Goal: Information Seeking & Learning: Learn about a topic

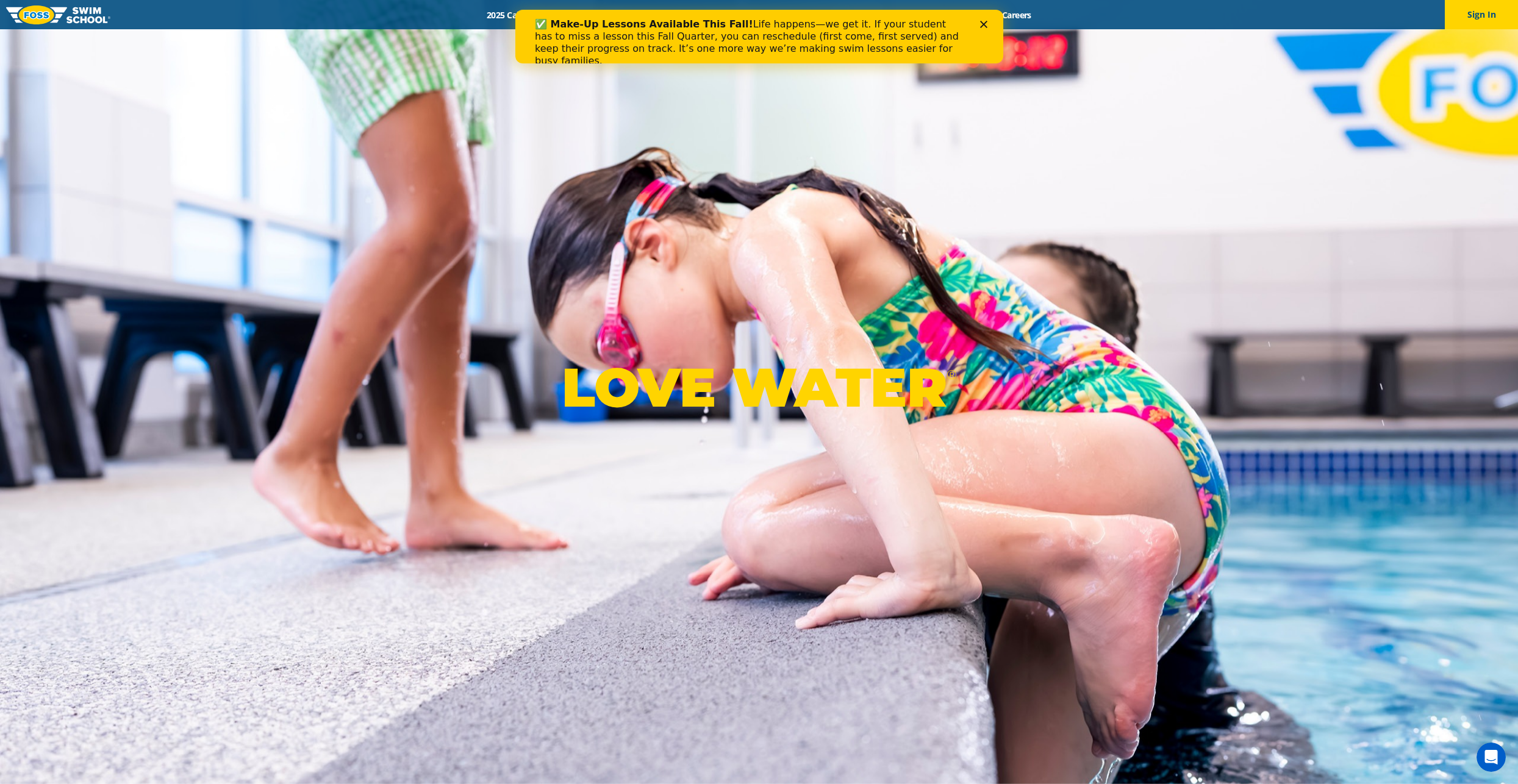
click at [985, 27] on polygon "Close" at bounding box center [982, 24] width 7 height 7
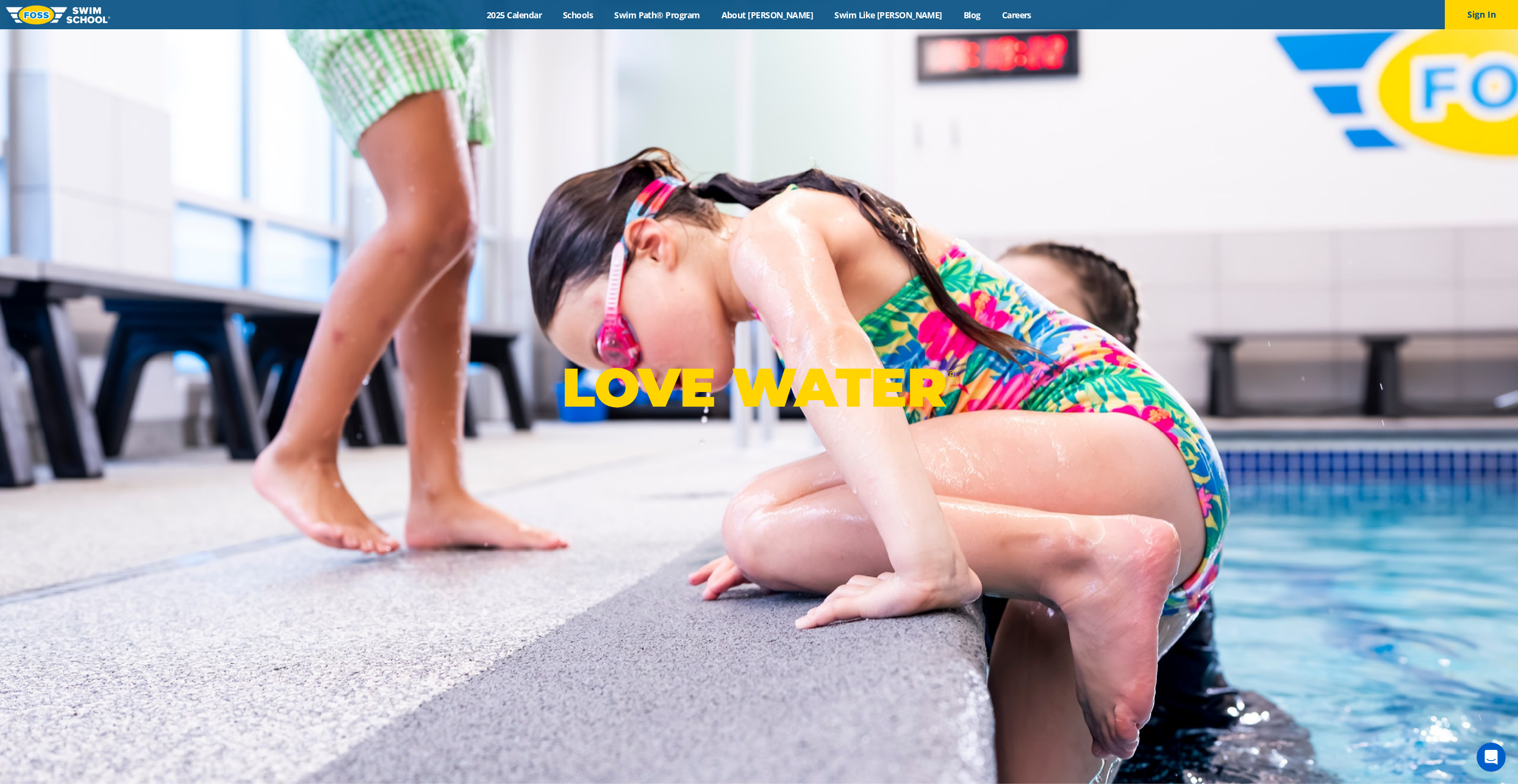
click at [787, 22] on div "Menu 2025 Calendar Schools Swim Path® Program About FOSS Swim Like Regan Blog C…" at bounding box center [759, 14] width 1518 height 29
click at [786, 17] on link "About [PERSON_NAME]" at bounding box center [767, 15] width 113 height 12
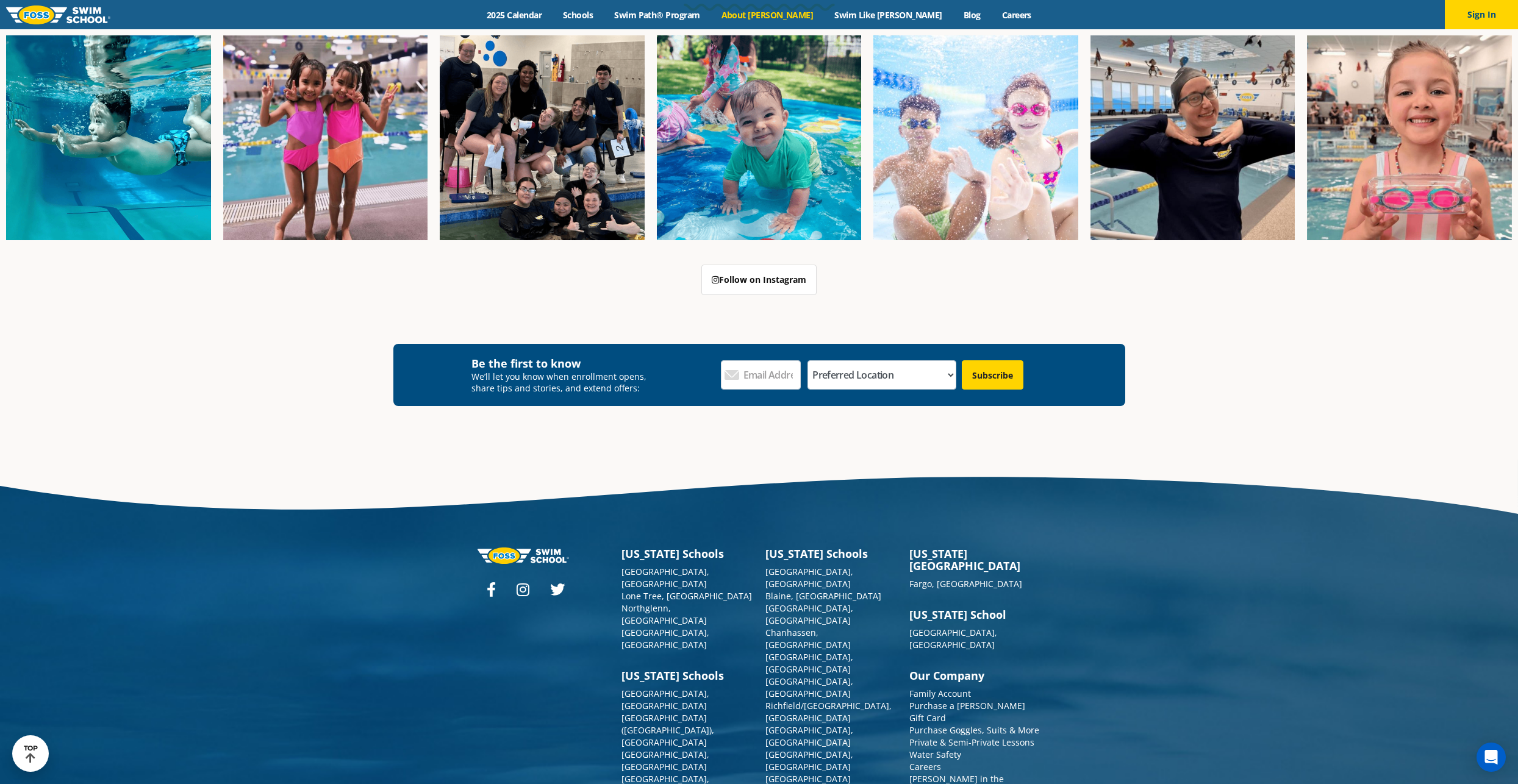
scroll to position [3324, 0]
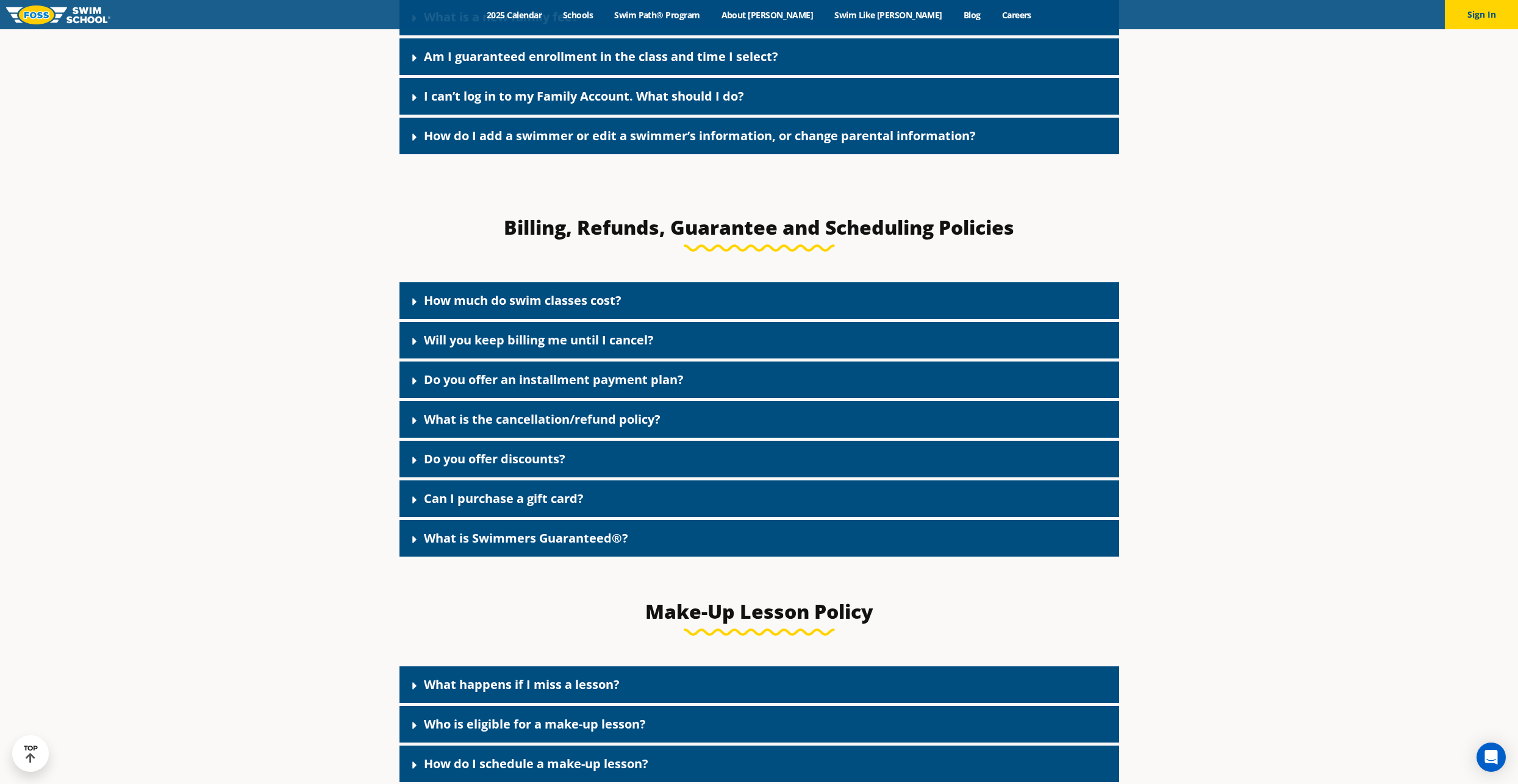
scroll to position [1042, 0]
